Goal: Task Accomplishment & Management: Use online tool/utility

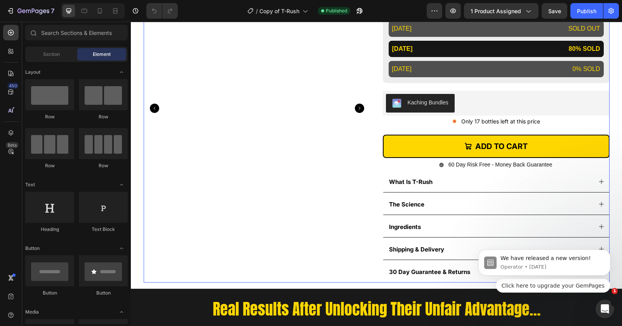
scroll to position [594, 0]
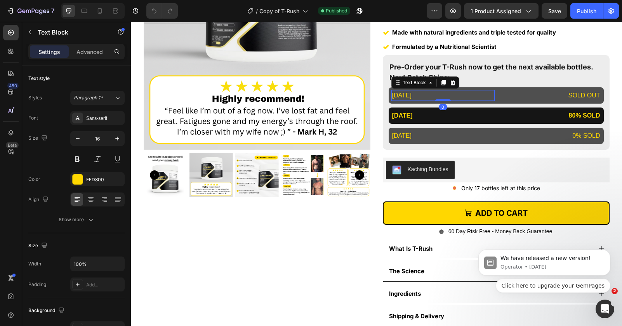
click at [404, 95] on p "[DATE]" at bounding box center [443, 95] width 102 height 9
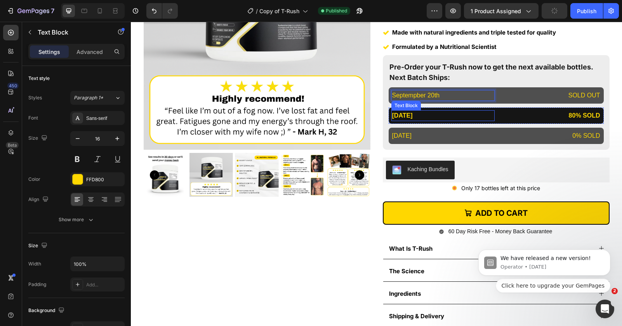
click at [408, 117] on p "[DATE]" at bounding box center [443, 115] width 102 height 9
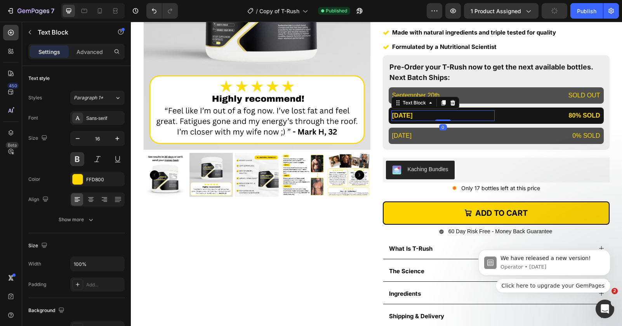
click at [408, 117] on p "[DATE]" at bounding box center [443, 115] width 102 height 9
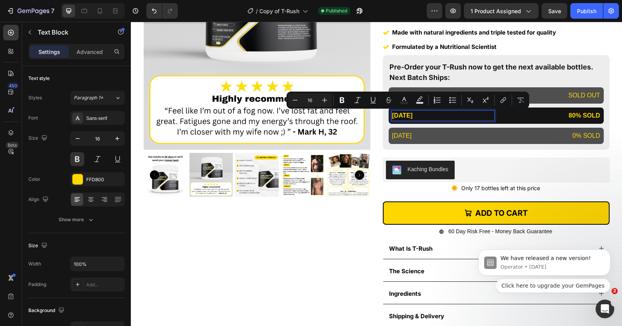
copy p "September"
click at [408, 133] on p "[DATE]" at bounding box center [443, 135] width 102 height 9
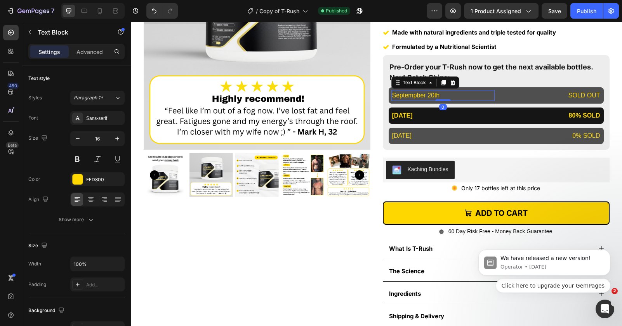
click at [409, 94] on p "Septempber 20th" at bounding box center [443, 95] width 102 height 9
click at [407, 95] on p "Septempber 20th" at bounding box center [443, 95] width 102 height 9
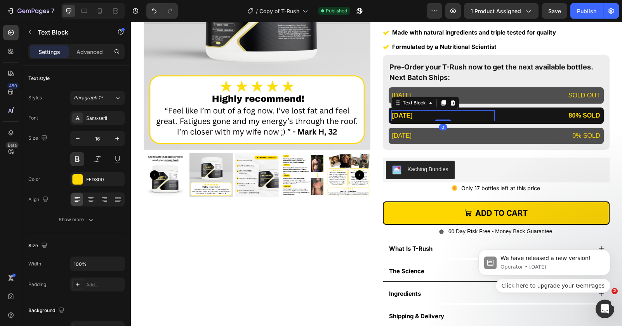
click at [408, 116] on p "[DATE]" at bounding box center [443, 115] width 102 height 9
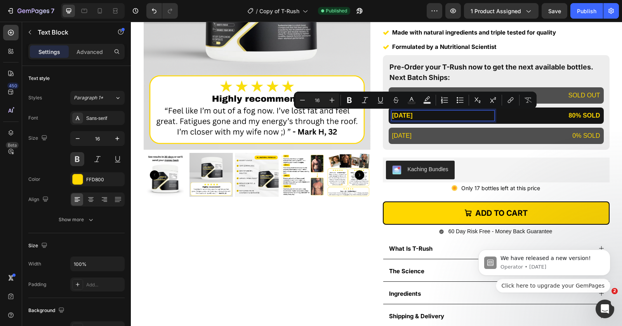
click at [408, 120] on div "[DATE]" at bounding box center [443, 115] width 103 height 11
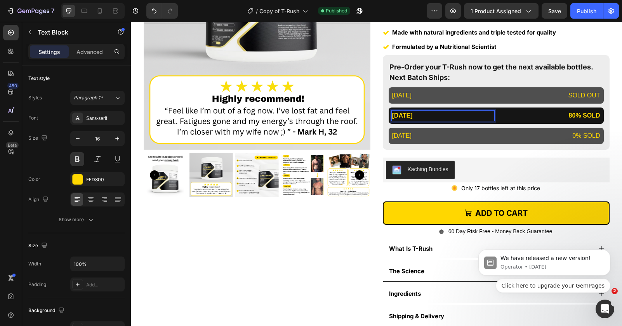
click at [408, 120] on div "[DATE]" at bounding box center [443, 115] width 103 height 11
click at [406, 115] on p "[DATE]" at bounding box center [443, 115] width 102 height 9
click at [404, 134] on p "[DATE]" at bounding box center [443, 135] width 102 height 9
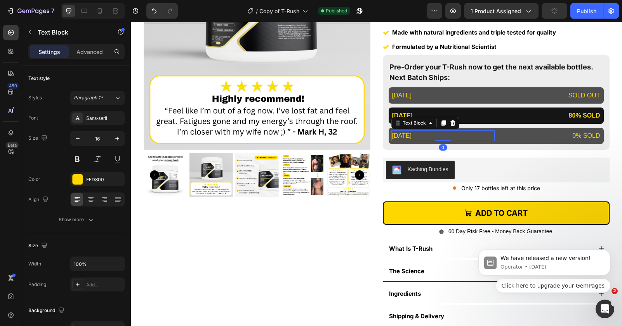
click at [404, 134] on p "[DATE]" at bounding box center [443, 135] width 102 height 9
click at [579, 12] on div "Publish" at bounding box center [586, 11] width 19 height 8
